Goal: Task Accomplishment & Management: Complete application form

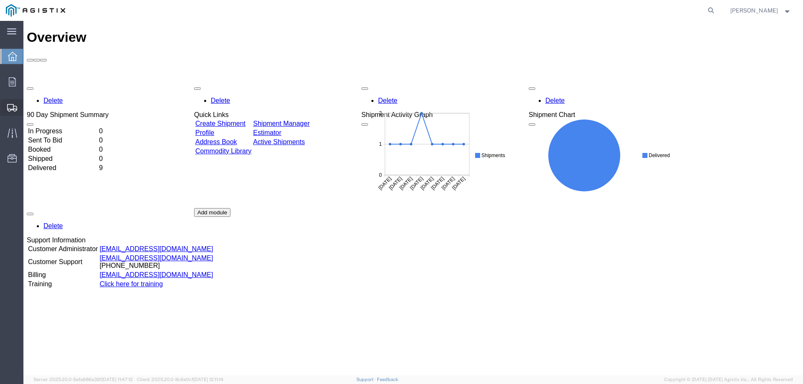
click at [0, 0] on span "Create Shipment" at bounding box center [0, 0] width 0 height 0
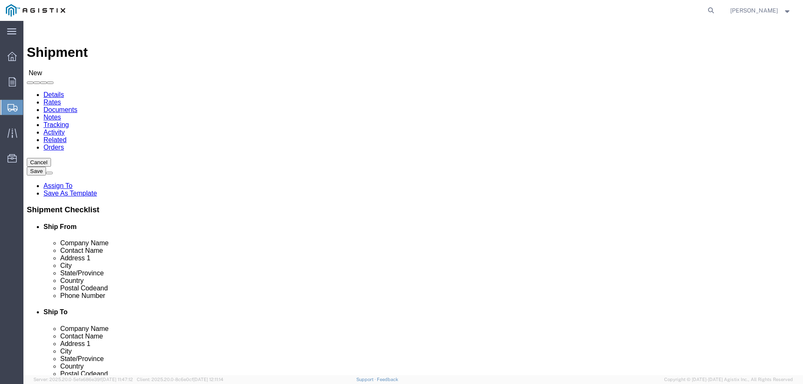
select select
click select "Select PG&E Vault Pressure Control LLC"
select select "9596"
click select "Select PG&E Vault Pressure Control LLC"
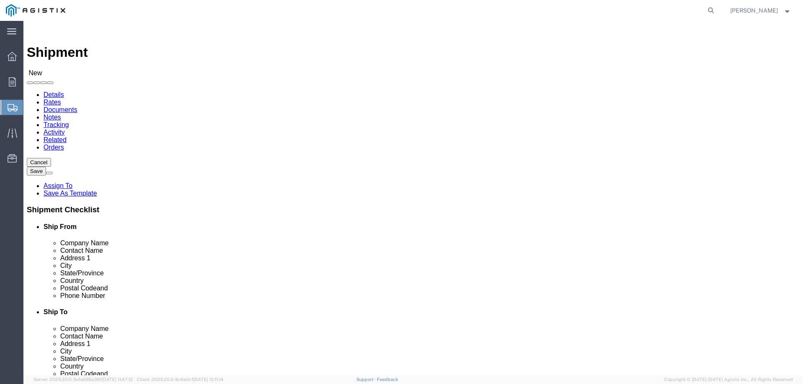
select select
click select "Select All Others [GEOGRAPHIC_DATA] [GEOGRAPHIC_DATA] [GEOGRAPHIC_DATA] [GEOGRA…"
select select "23082"
click select "Select All Others [GEOGRAPHIC_DATA] [GEOGRAPHIC_DATA] [GEOGRAPHIC_DATA] [GEOGRA…"
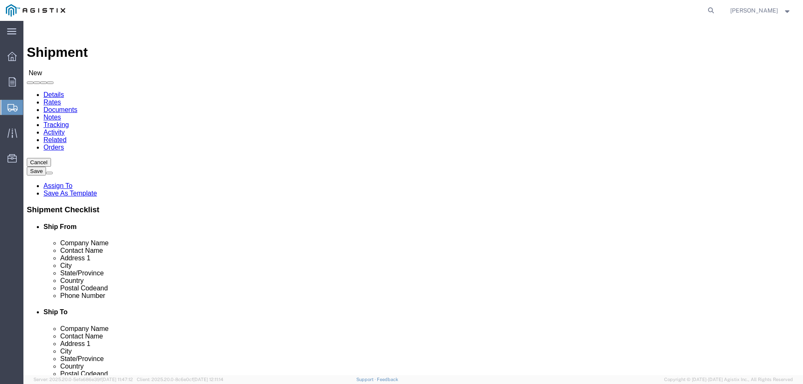
click div "Location Select All Others [GEOGRAPHIC_DATA] [GEOGRAPHIC_DATA] [GEOGRAPHIC_DATA…"
click input "text"
type input "Vault Pressure Control"
type input "j"
type input "[PERSON_NAME]"
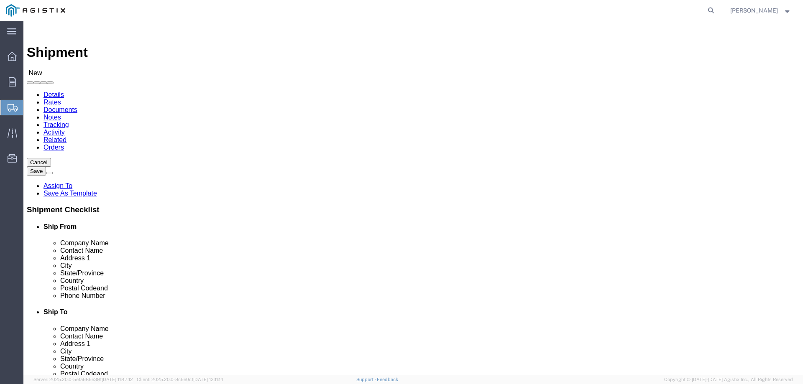
type input "100 KOL DR"
type input "[PERSON_NAME]"
type input "l"
type input "lo"
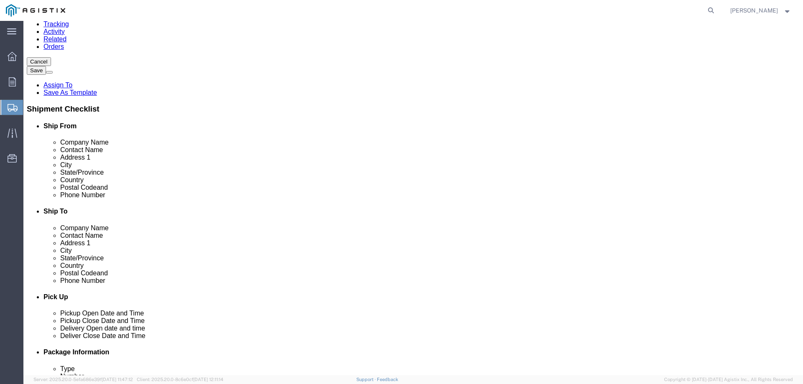
scroll to position [125, 0]
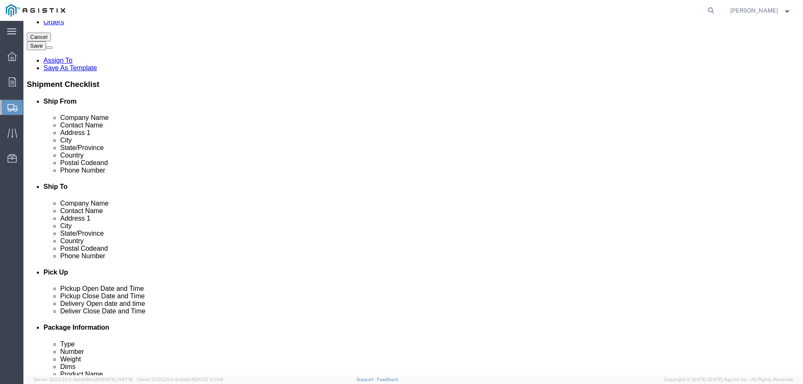
click input "text"
type input "70518"
click input "text"
type input "[PHONE_NUMBER]"
type input "V"
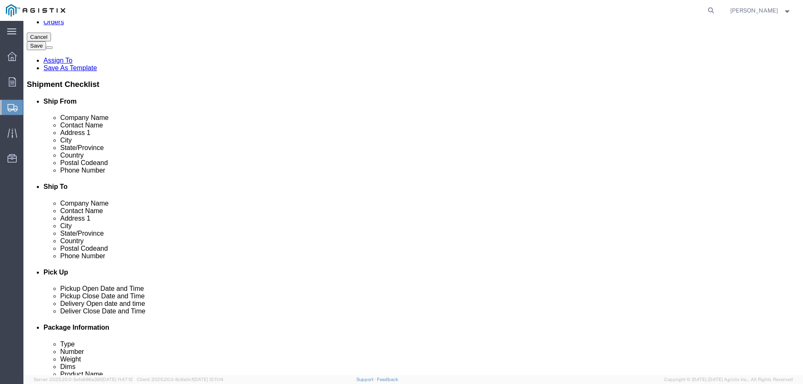
type input "[PERSON_NAME][EMAIL_ADDRESS][PERSON_NAME][DOMAIN_NAME]"
click input "checkbox"
checkbox input "true"
click link "ADDITIONAL INFORMATION"
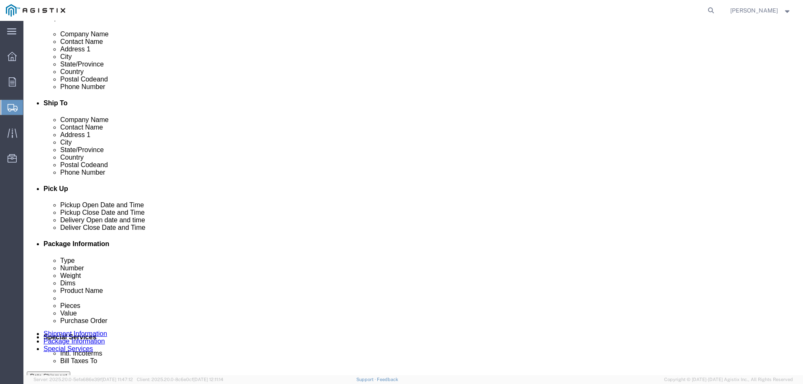
click link "ADDITIONAL INFORMATION"
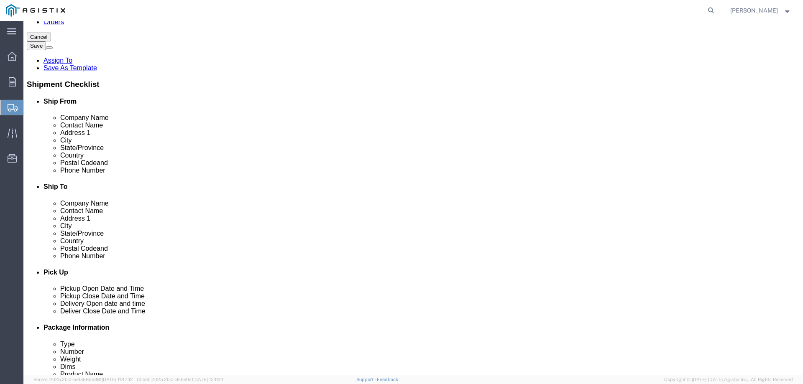
scroll to position [84, 0]
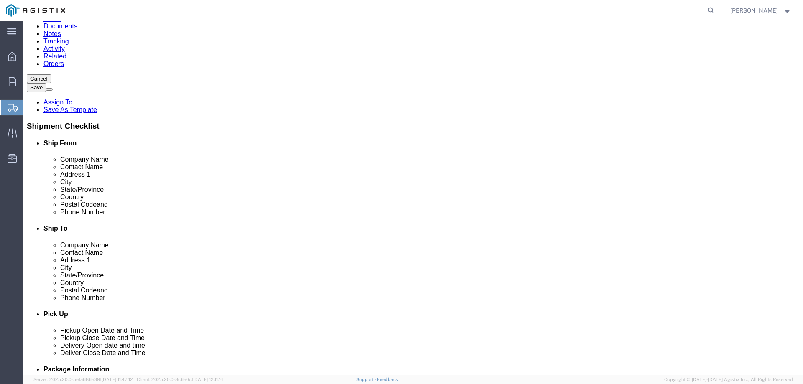
click input "text"
type input "Vault Pressure Control"
type input "[PERSON_NAME]"
type input "[STREET_ADDRESS]"
type input "Suite A"
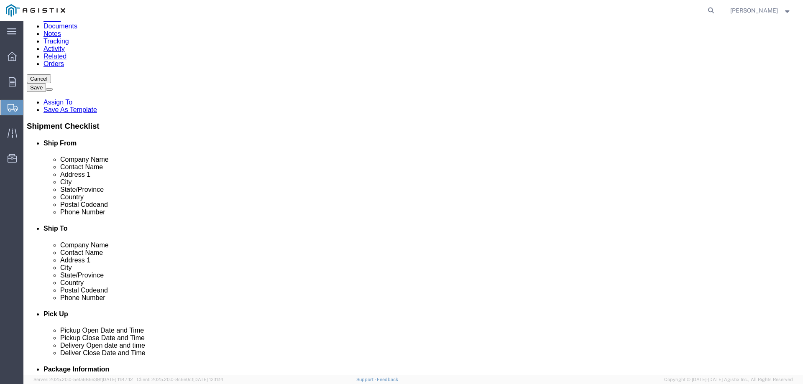
type input "Woodland"
type input "c"
type input "ca"
click input "Postal Code"
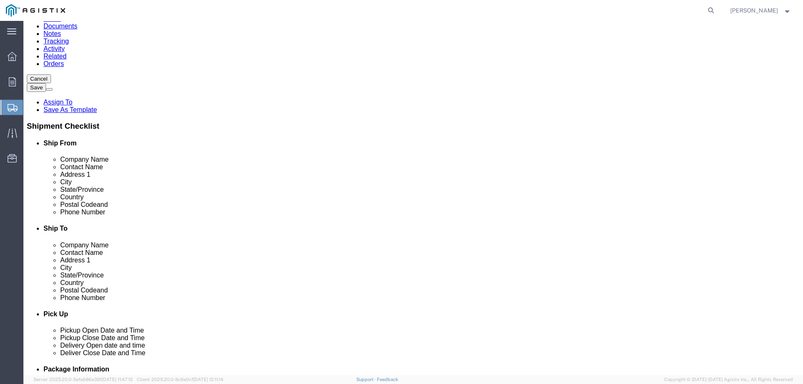
type input "95776"
click input "text"
type input "[PHONE_NUMBER]"
click input "text"
type input "[PERSON_NAME][EMAIL_ADDRESS][PERSON_NAME][DOMAIN_NAME]"
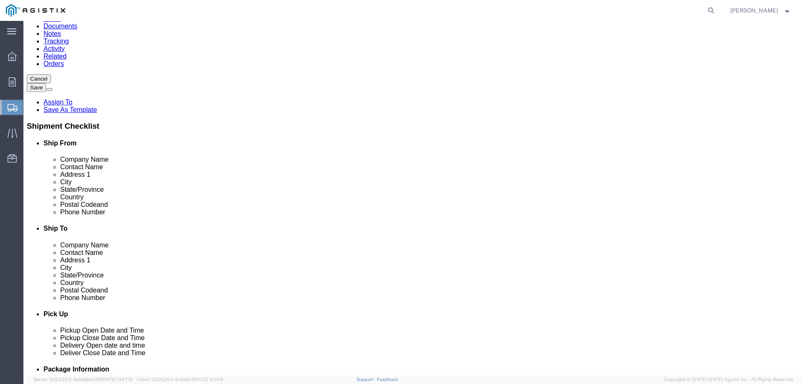
click input "checkbox"
checkbox input "true"
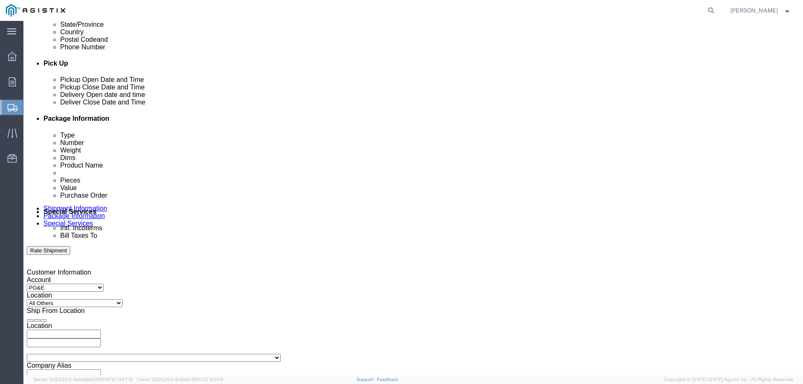
click div "[DATE] 12:00 PM"
click input "12:00 PM"
type input "7:00 a"
type input "7:00 AM"
click button "Apply"
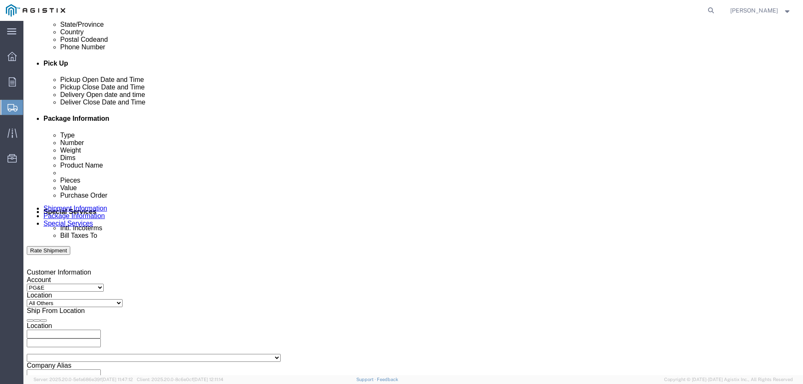
click div "[DATE] 8:00 AM"
type input "4:00 p"
type input "4:00 PM"
click button "Apply"
click div
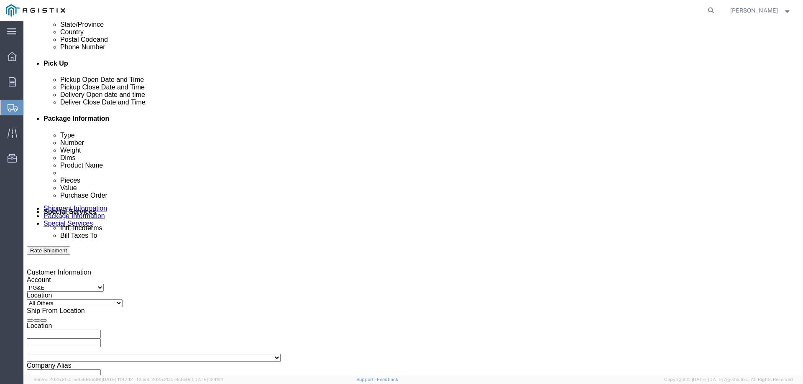
click input "5:00 PM"
type input "8:00 AM"
click button "Apply"
click div
type input "3:00 PM"
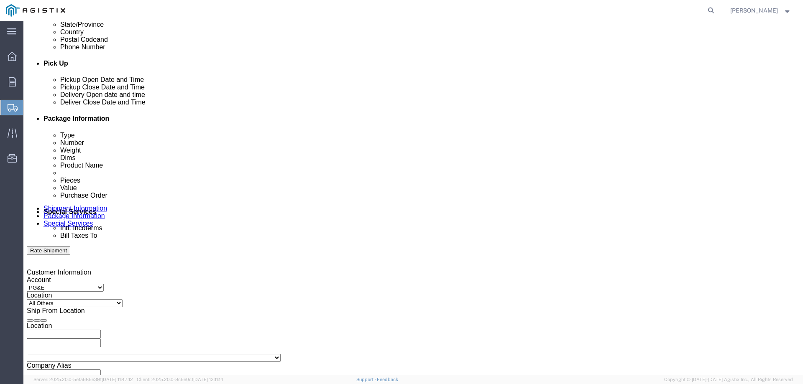
click button "Apply"
click div "Pickup Date: Pickup Start Date Pickup Start Time Pickup Open Date and Time [DAT…"
click input "text"
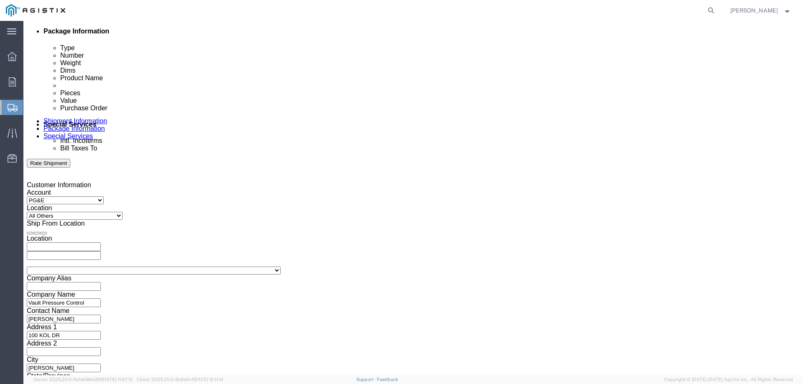
scroll to position [432, 0]
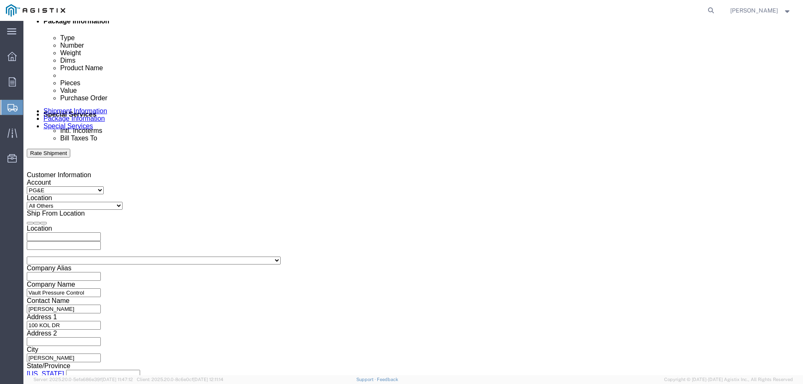
type input "2700972501"
click button "Continue"
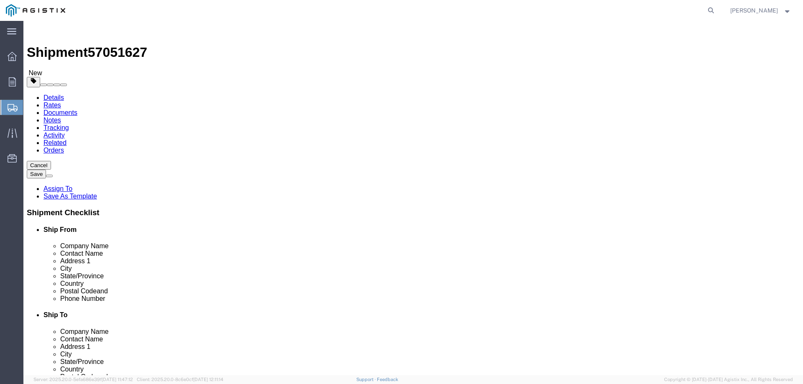
click select "Select Bulk Bundle(s) Cardboard Box(es) Carton(s) Crate(s) Drum(s) (Fiberboard)…"
select select "YRPK"
click select "Select Bulk Bundle(s) Cardboard Box(es) Carton(s) Crate(s) Drum(s) (Fiberboard)…"
click input "text"
type input "72"
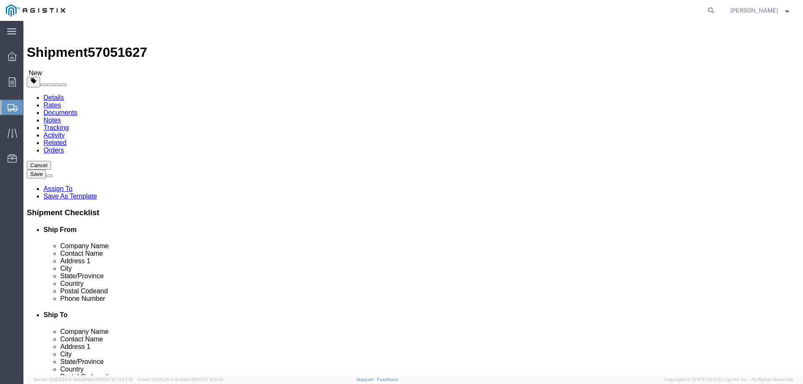
type input "72"
type input "52"
type input "5400"
click link "Add Content"
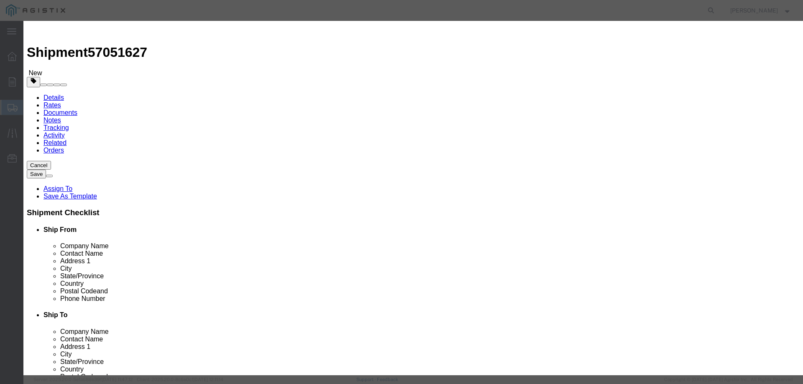
click input "text"
type input "4" TREE SKID"
type input "1"
type input "30,000"
select select "USD"
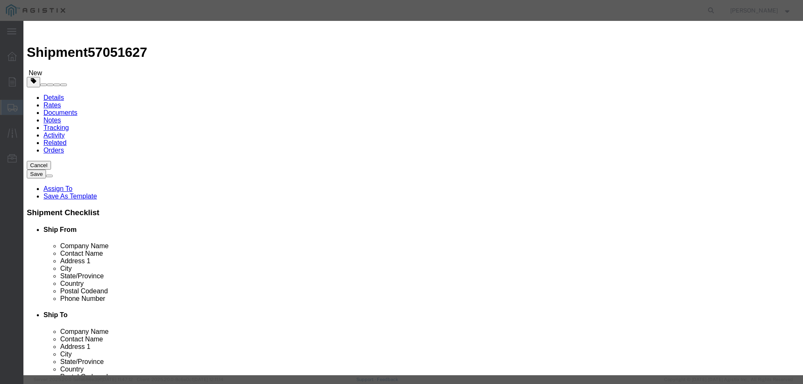
select select "60"
click button "Save & Close"
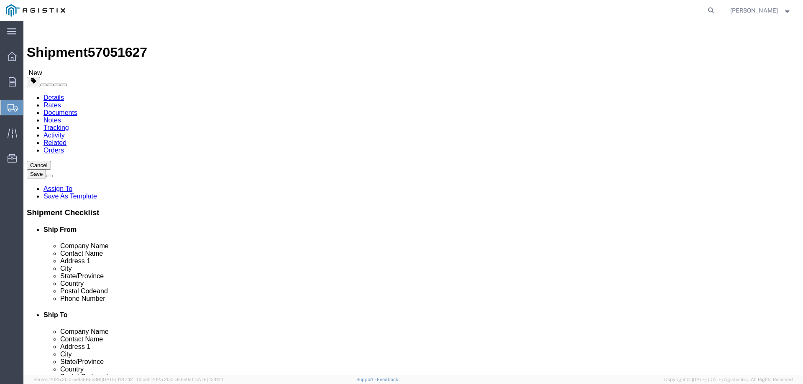
click span "button"
click link "Add Package"
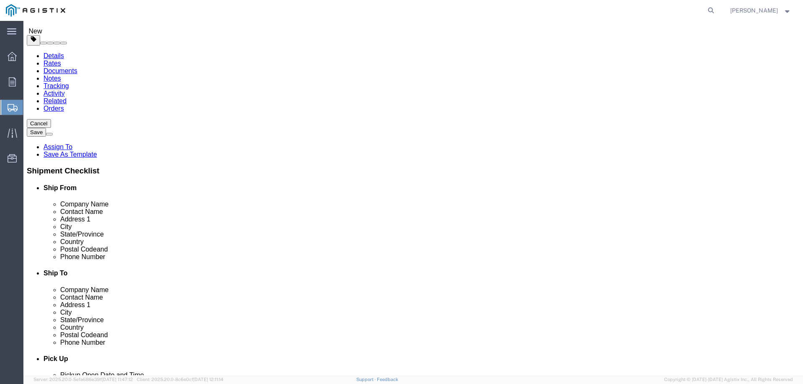
click select "Select Bulk Bundle(s) Cardboard Box(es) Carton(s) Crate(s) Drum(s) (Fiberboard)…"
select select "YRPK"
click select "Select Bulk Bundle(s) Cardboard Box(es) Carton(s) Crate(s) Drum(s) (Fiberboard)…"
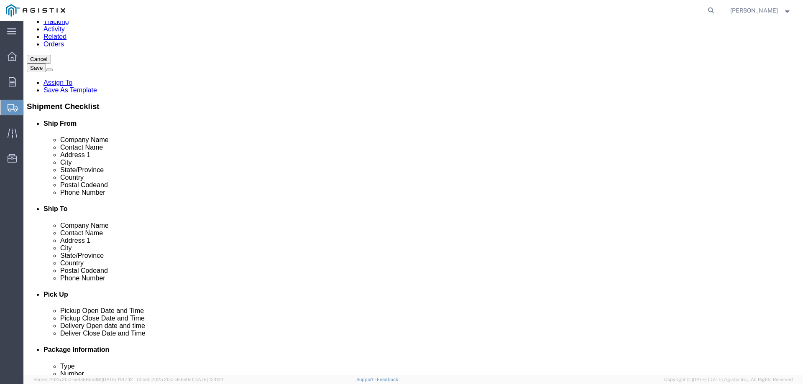
scroll to position [165, 0]
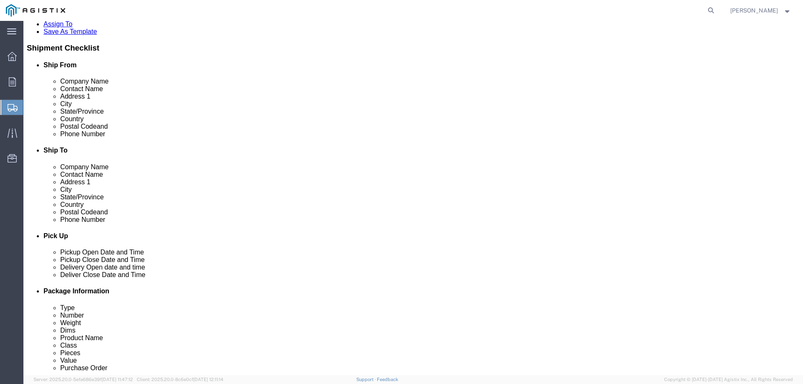
click input "text"
type input "72"
type input "52"
type input "4800"
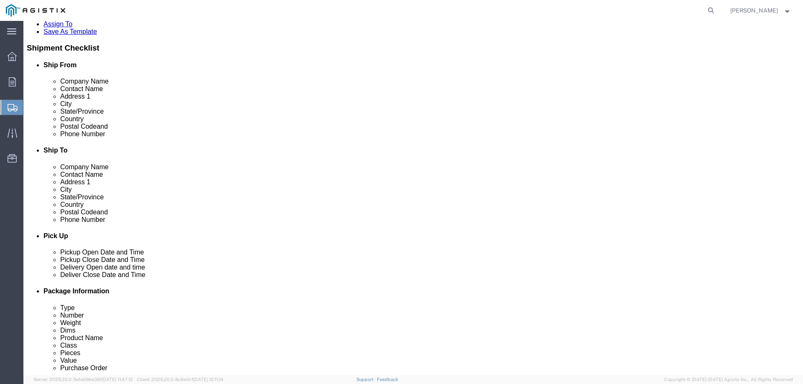
click span
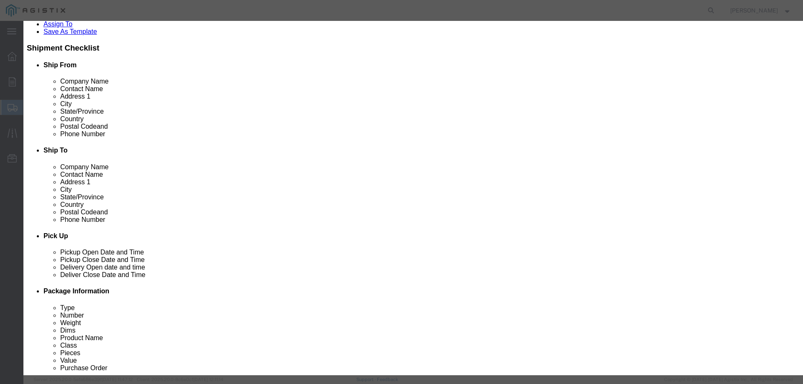
click input "text"
type input "4" TREE ON SKID"
click input "0"
type input "4"
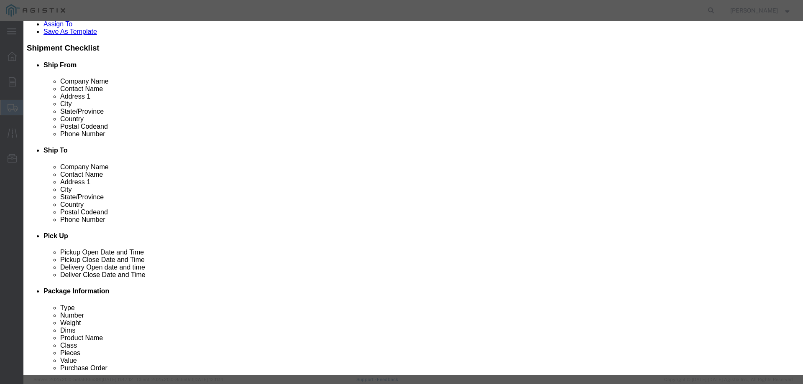
type input "1"
type input "30,000"
select select "USD"
select select "60"
click button "Save & Close"
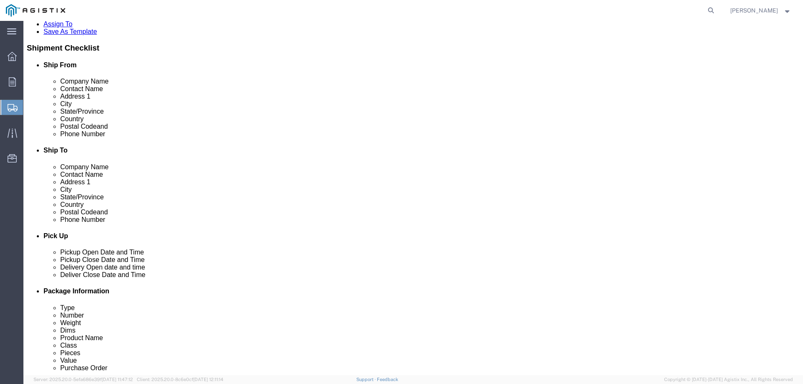
click link "Add Package"
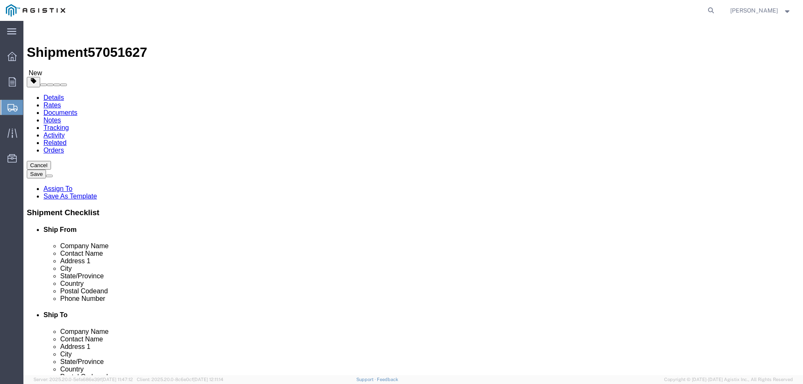
scroll to position [230, 0]
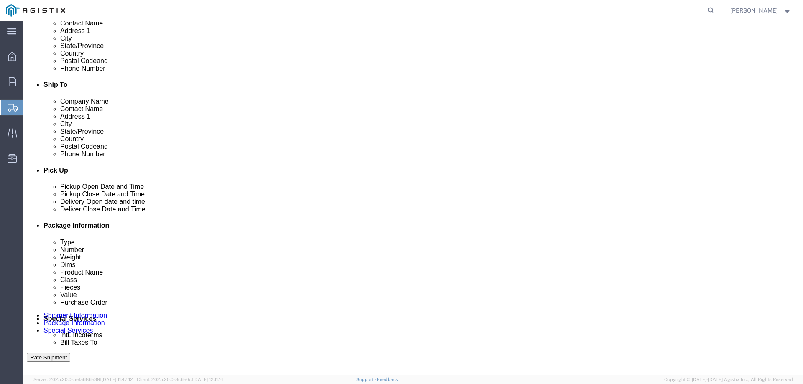
click select "Select Bulk Bundle(s) Cardboard Box(es) Carton(s) Crate(s) Drum(s) (Fiberboard)…"
select select "CRAT"
click select "Select Bulk Bundle(s) Cardboard Box(es) Carton(s) Crate(s) Drum(s) (Fiberboard)…"
click input "text"
type input "41"
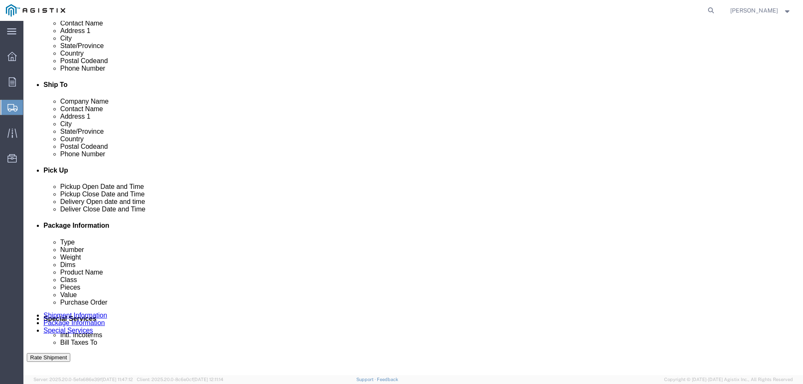
type input "53"
type input "49"
type input "1750"
click span
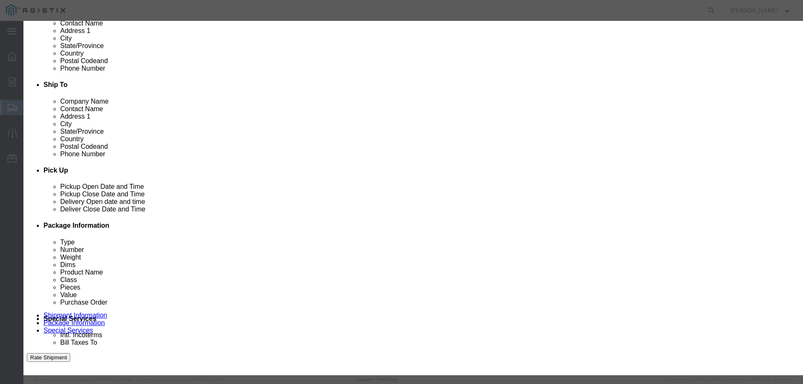
click input "text"
type input "4"5 ACTUATED VALVES"
type input "2"
type input "25000"
select select "USD"
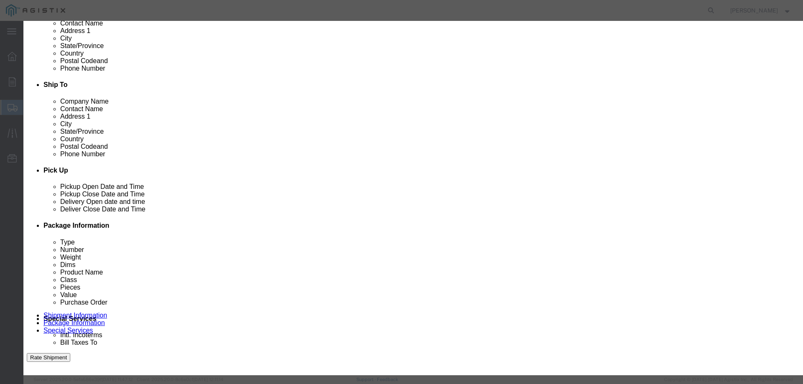
click select "Select 50 55 60 65 70 85 92.5 100 125 175 250 300 400"
select select "60"
click select "Select 50 55 60 65 70 85 92.5 100 125 175 250 300 400"
click button "Save & Close"
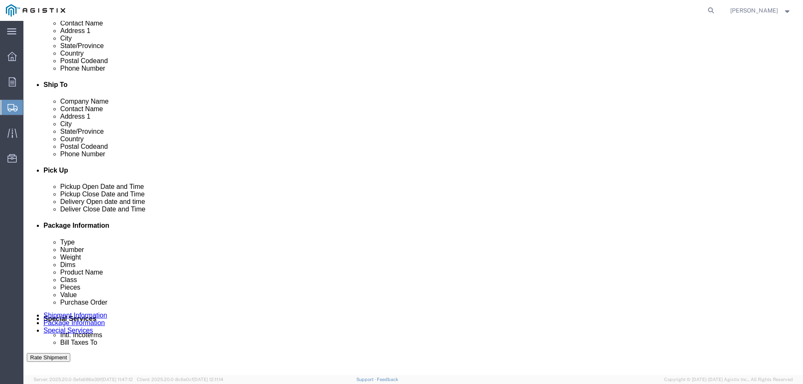
scroll to position [236, 0]
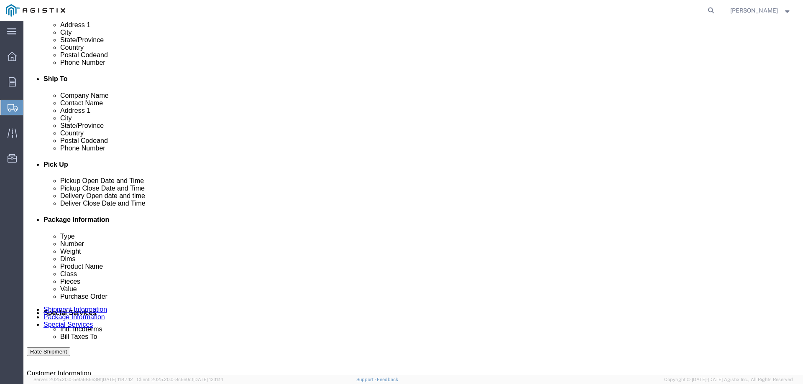
click span "button"
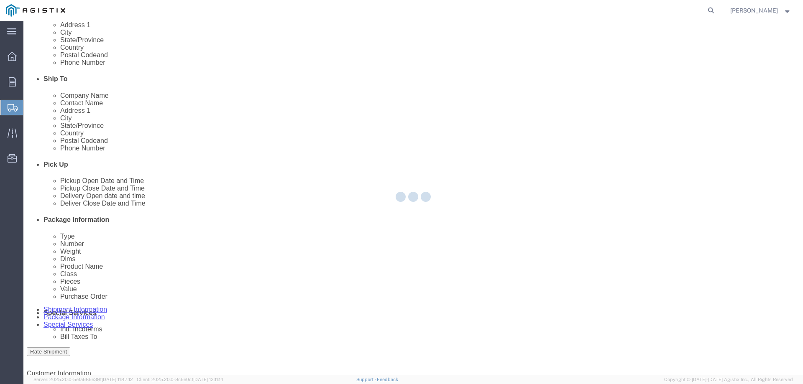
scroll to position [0, 0]
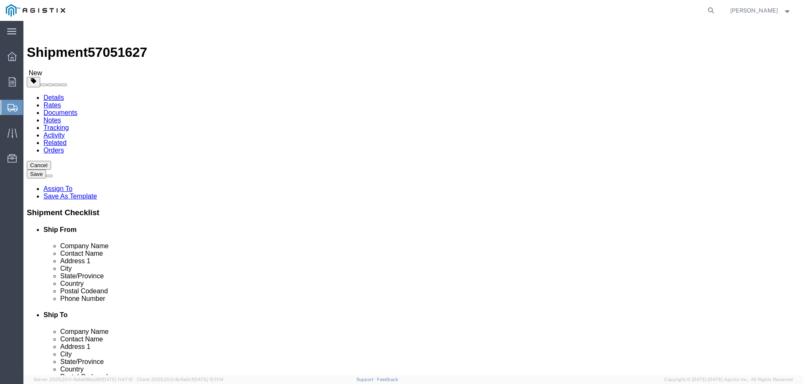
select select "CRAT"
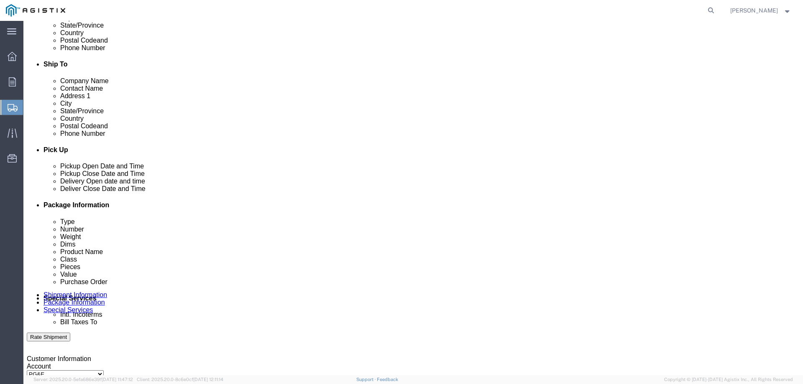
scroll to position [412, 0]
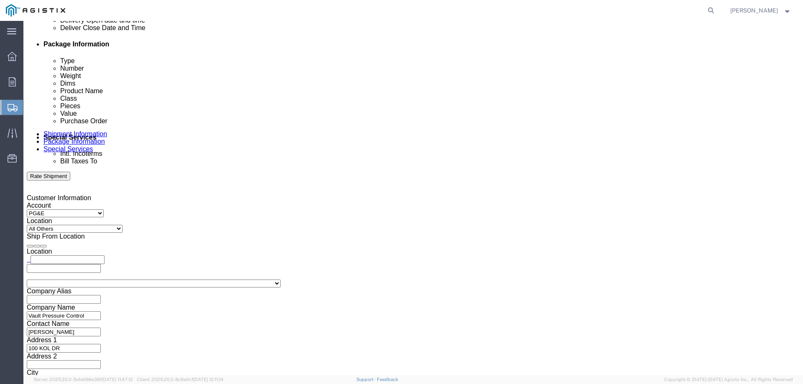
click link "Add Package"
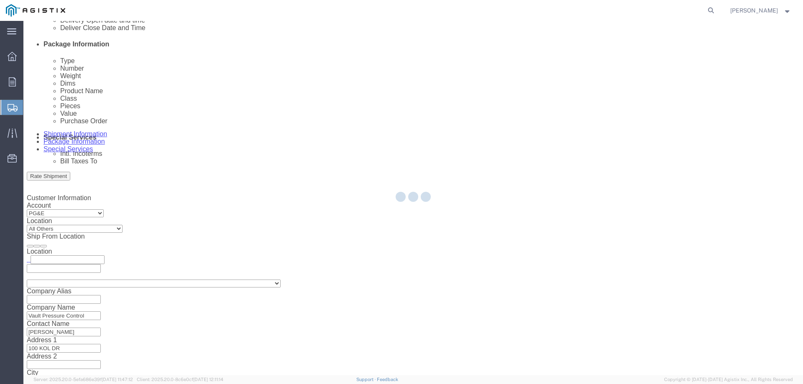
scroll to position [0, 0]
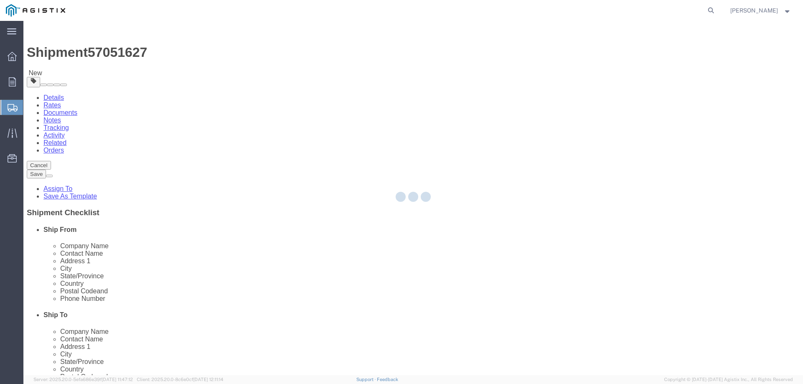
select select "CRAT"
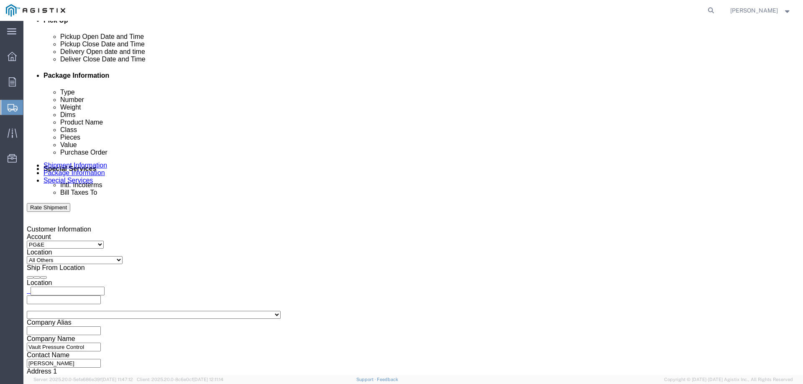
scroll to position [434, 0]
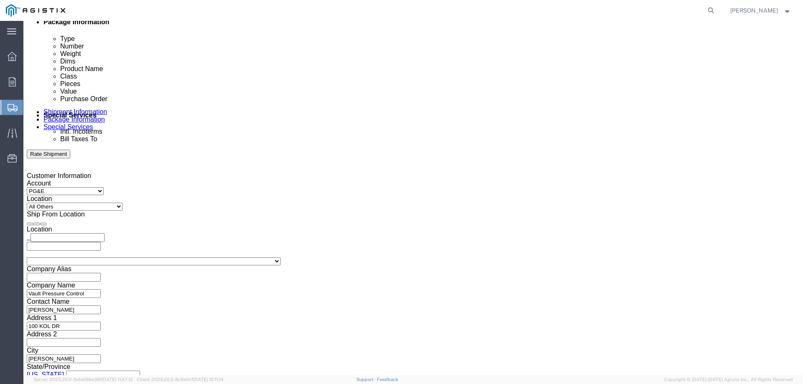
click select "Select Bulk Bundle(s) Cardboard Box(es) Carton(s) Crate(s) Drum(s) (Fiberboard)…"
select select "YRPK"
click select "Select Bulk Bundle(s) Cardboard Box(es) Carton(s) Crate(s) Drum(s) (Fiberboard)…"
click input "text"
type input "60"
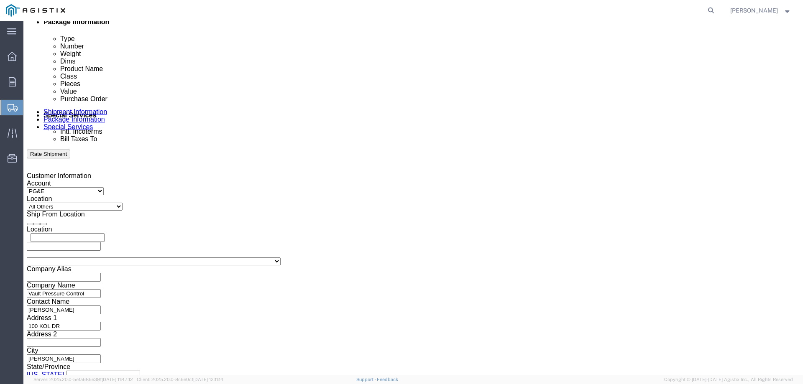
type input "41"
type input "17"
click input "0.00"
type input "1200"
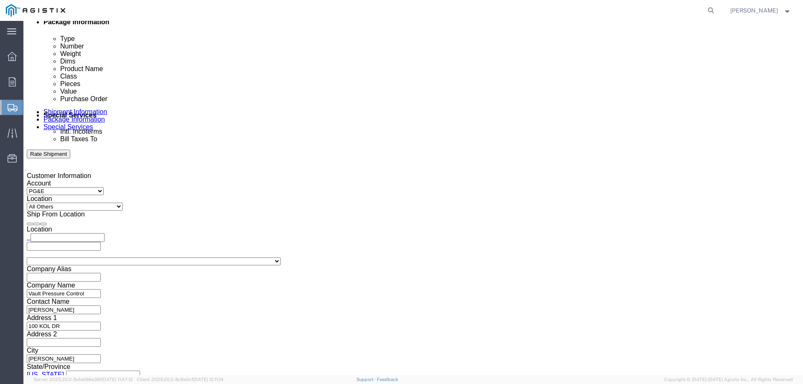
click span
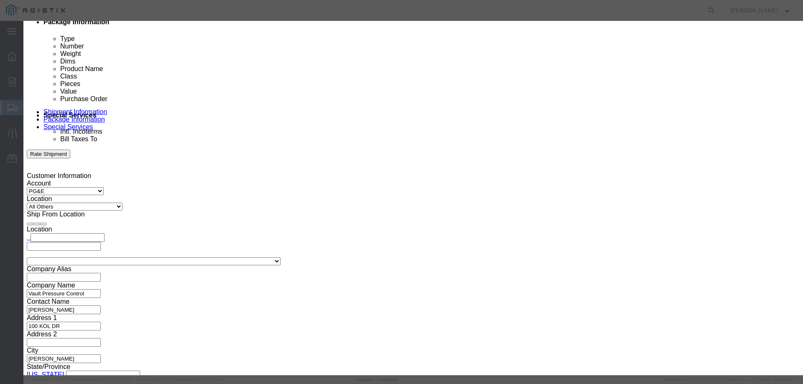
click input "text"
type input "4"5 ACTUATED VALVE"
click input "0"
type input "1"
type input "25000"
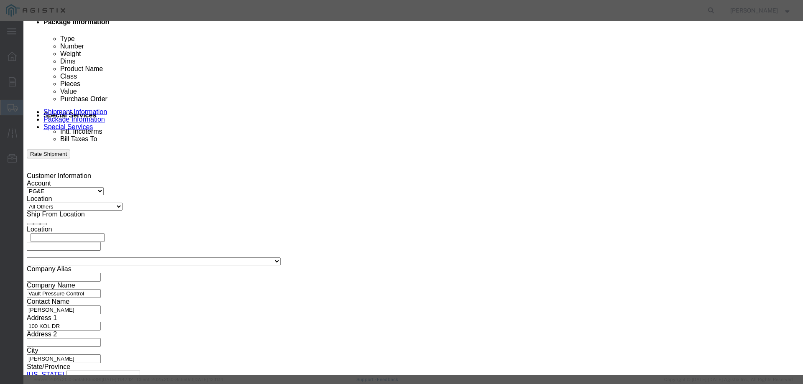
select select "USD"
click select "Select 50 55 60 65 70 85 92.5 100 125 175 250 300 400"
select select "60"
click select "Select 50 55 60 65 70 85 92.5 100 125 175 250 300 400"
click button "Save & Close"
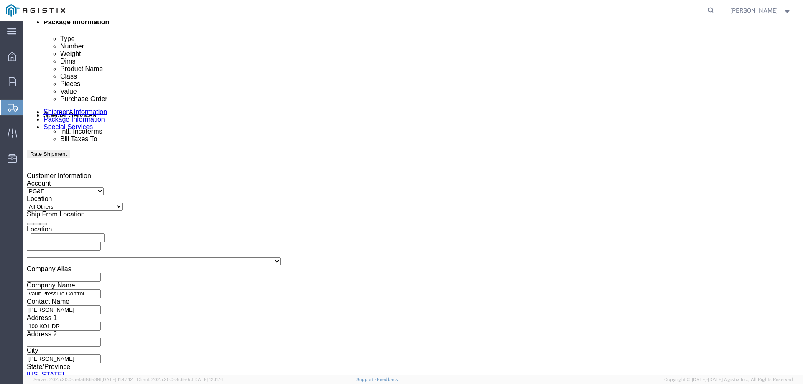
click select "Select Bulk Bundle(s) Cardboard Box(es) Carton(s) Crate(s) Drum(s) (Fiberboard)…"
select select "PONS"
click select "Select Bulk Bundle(s) Cardboard Box(es) Carton(s) Crate(s) Drum(s) (Fiberboard)…"
click div "1 x Your Packaging Package Type Select Bulk Bundle(s) Cardboard Box(es) Carton(…"
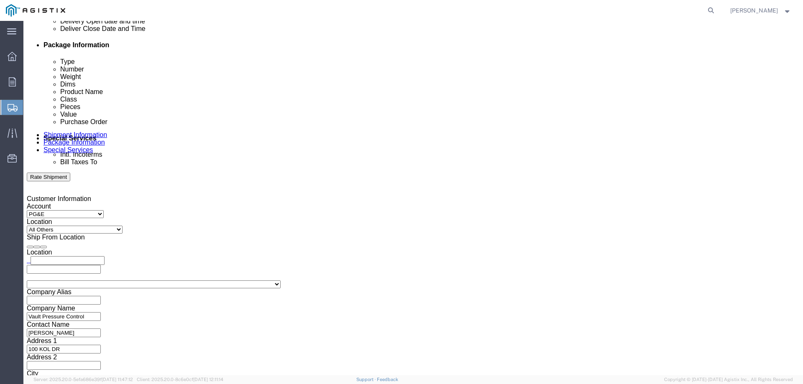
scroll to position [478, 0]
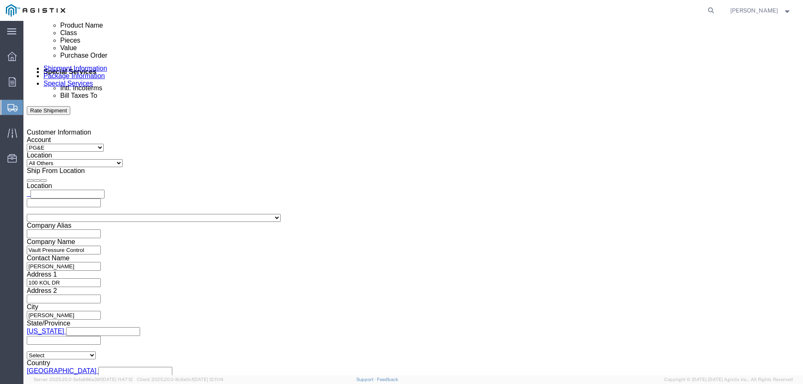
click button "Continue"
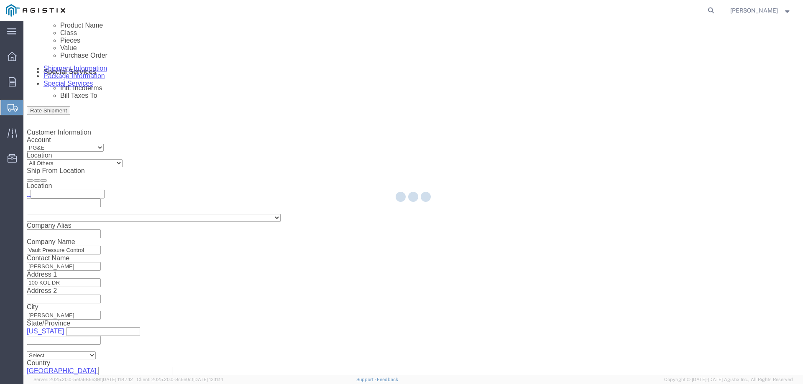
select select
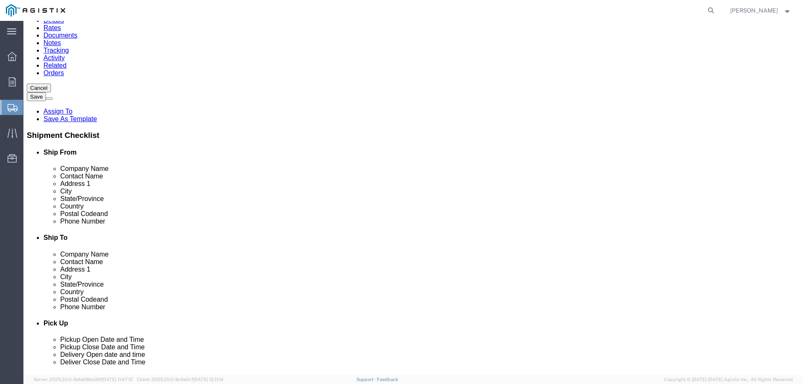
scroll to position [0, 0]
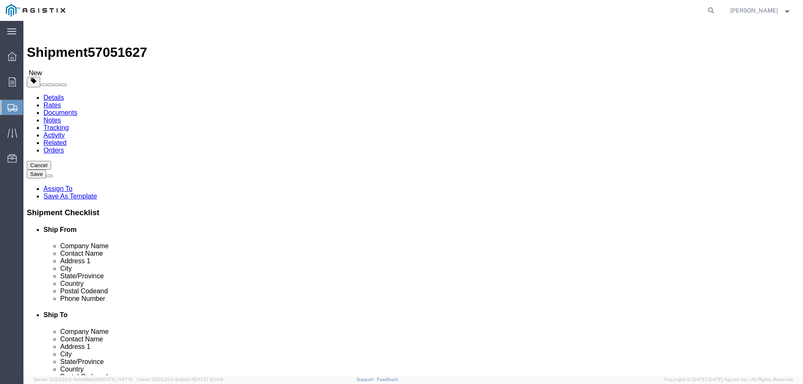
click span "Select one or more"
click span "Flat bed 40' & 45'"
select select "VEHICLE_FLT4"
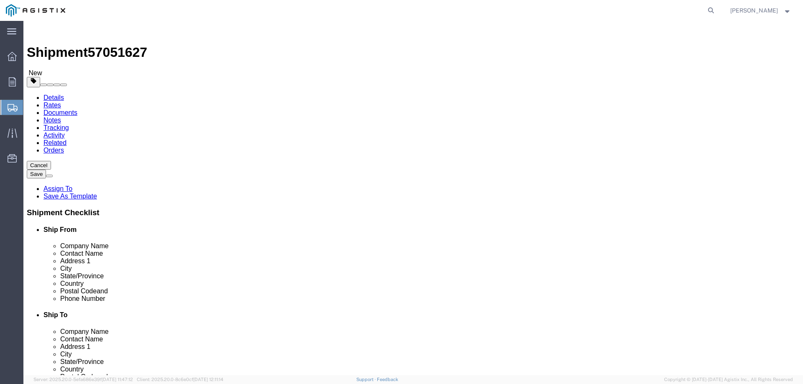
click div "Instructions"
click textarea
type textarea "p"
type textarea "d"
type textarea "D"
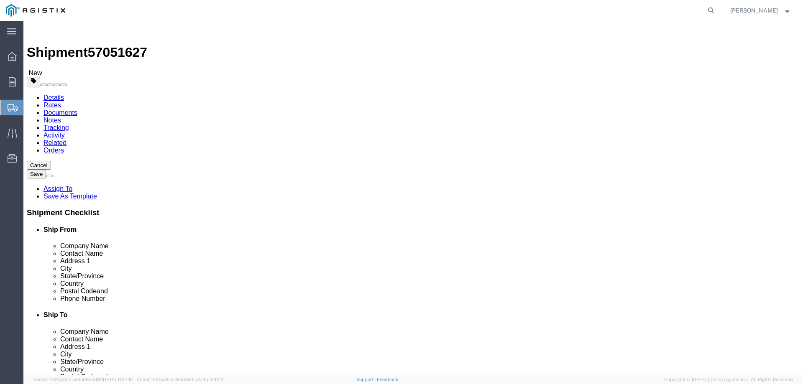
type textarea "CALL TO SCHEDULE PICKUP"
click textarea
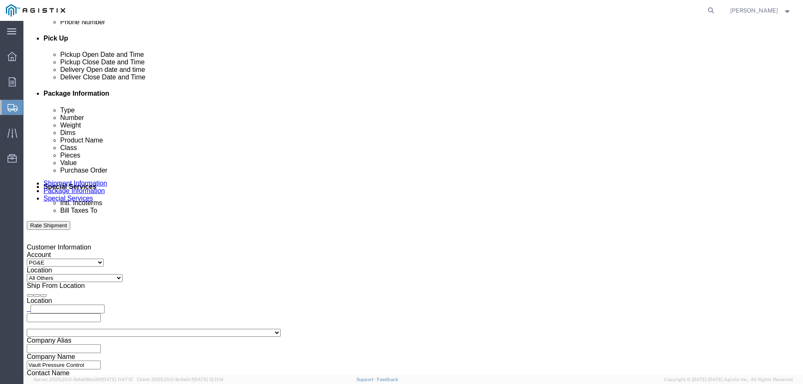
scroll to position [376, 0]
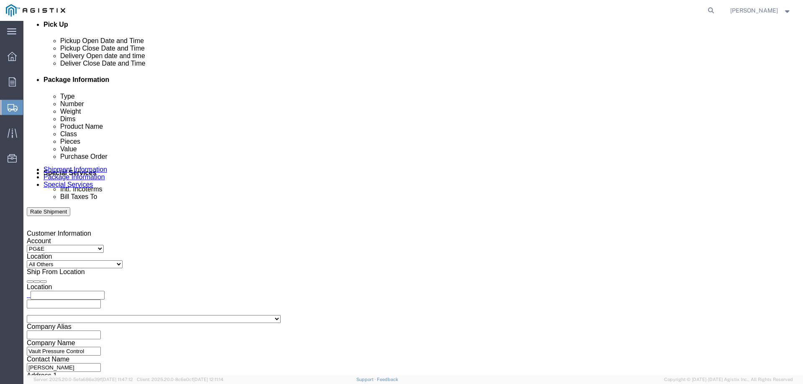
type textarea "CALL TO SCHEDULE DELIVERY WITH [PERSON_NAME]."
click input "text"
type input "[PERSON_NAME][EMAIL_ADDRESS][PERSON_NAME][DOMAIN_NAME]"
click div "To [PERSON_NAME][EMAIL_ADDRESS][PERSON_NAME][DOMAIN_NAME] (new) [PERSON_NAME][E…"
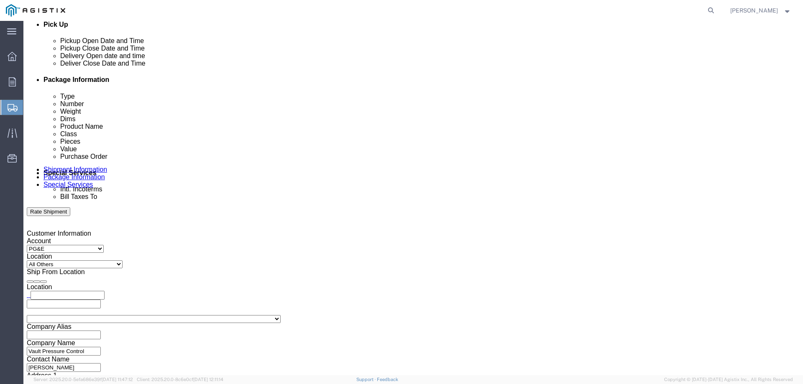
click input "Include shipping documents"
checkbox input "true"
click input "BOL"
checkbox input "true"
click input "Packing List"
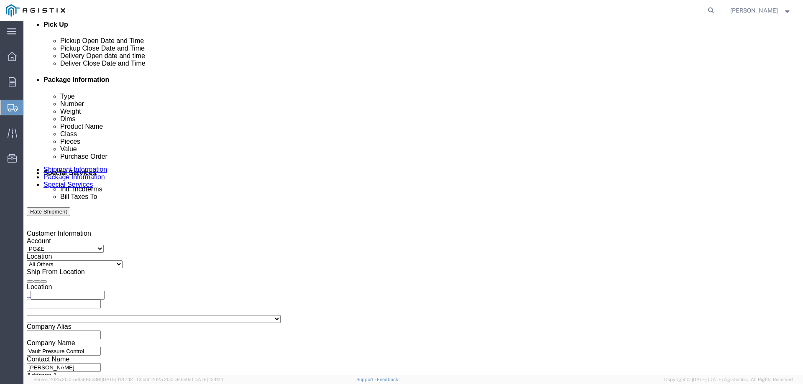
checkbox input "true"
click input "Shipping Label"
checkbox input "true"
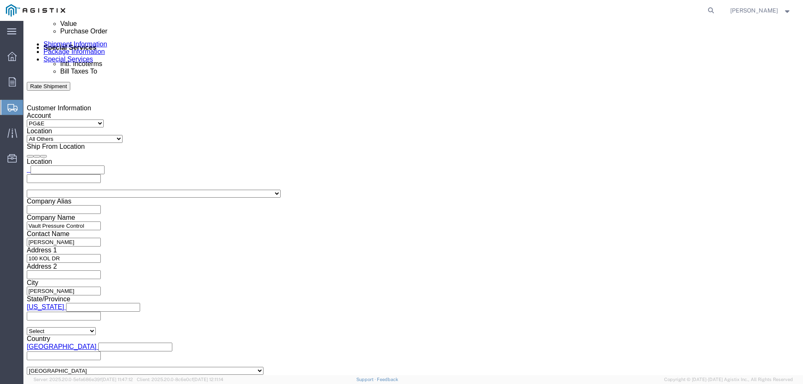
scroll to position [781, 0]
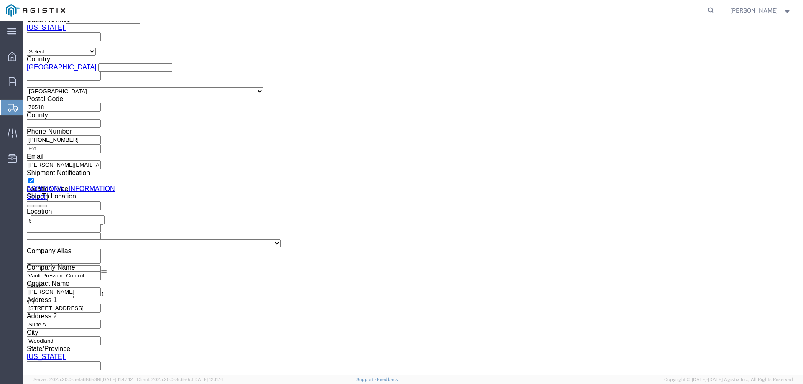
click button "Rate Shipment"
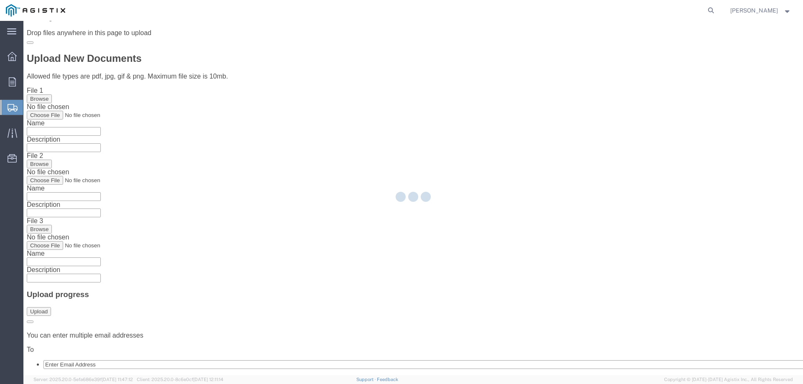
scroll to position [0, 0]
